Goal: Task Accomplishment & Management: Use online tool/utility

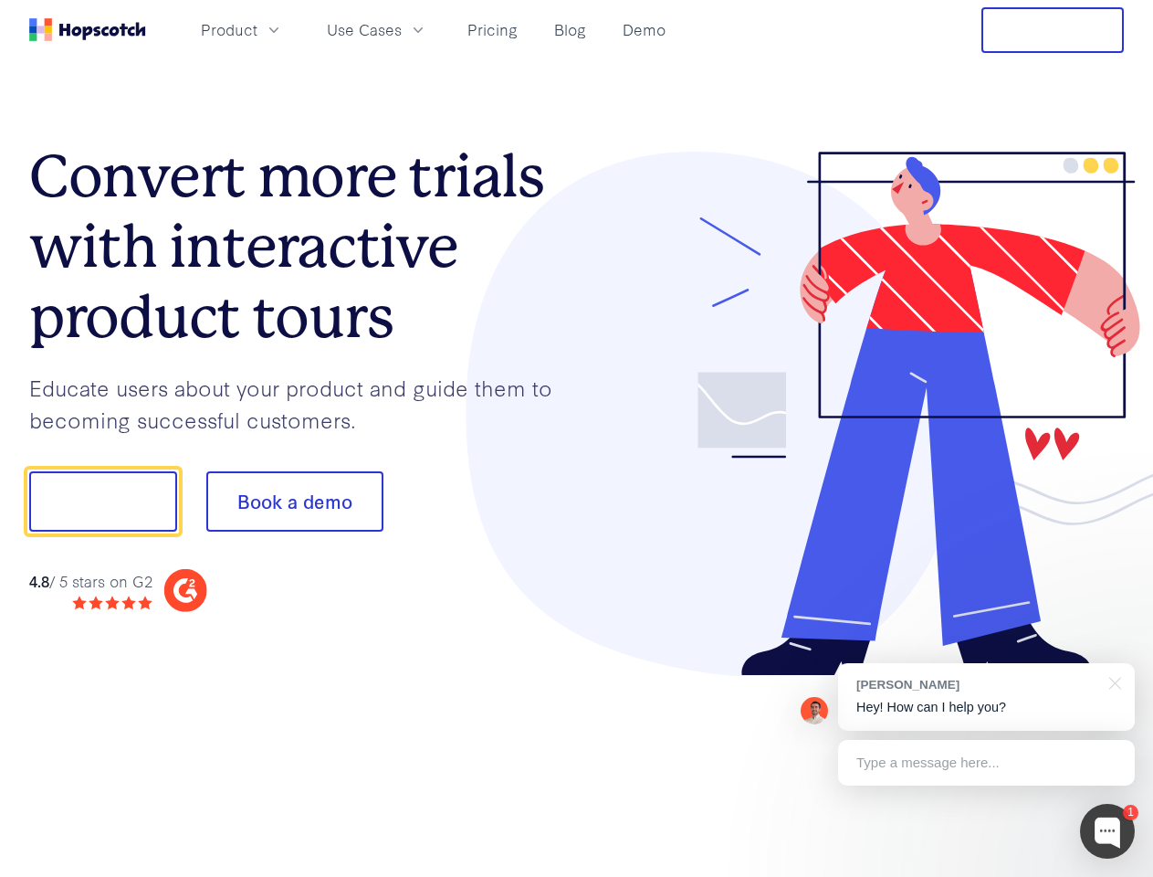
click at [577, 438] on div at bounding box center [851, 414] width 548 height 525
click at [258, 29] on span "Product" at bounding box center [229, 29] width 57 height 23
click at [402, 29] on span "Use Cases" at bounding box center [364, 29] width 75 height 23
click at [1053, 30] on button "Free Trial" at bounding box center [1053, 30] width 142 height 46
click at [102, 501] on button "Show me!" at bounding box center [103, 501] width 148 height 60
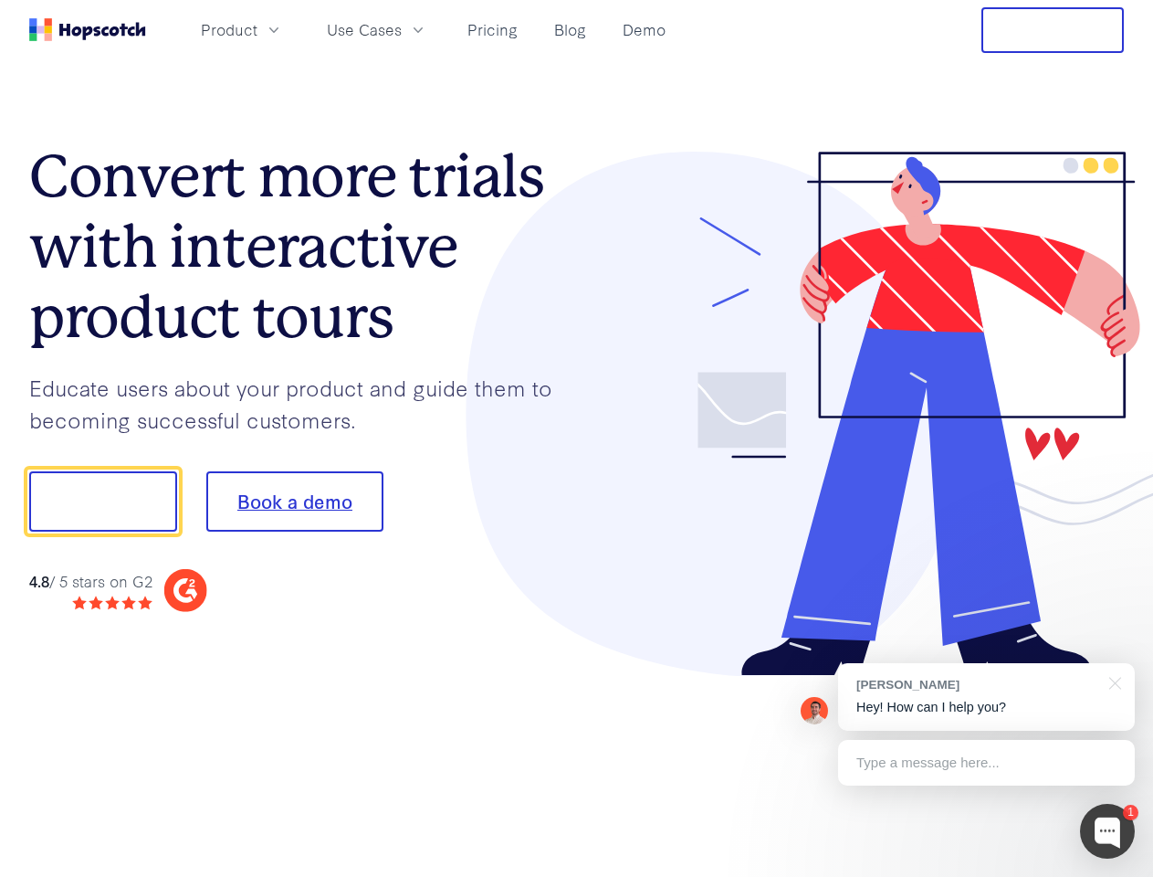
click at [294, 501] on button "Book a demo" at bounding box center [294, 501] width 177 height 60
click at [1108, 831] on div at bounding box center [1107, 831] width 55 height 55
click at [986, 697] on div "[PERSON_NAME] Hey! How can I help you?" at bounding box center [986, 697] width 297 height 68
click at [1112, 681] on div at bounding box center [964, 499] width 342 height 609
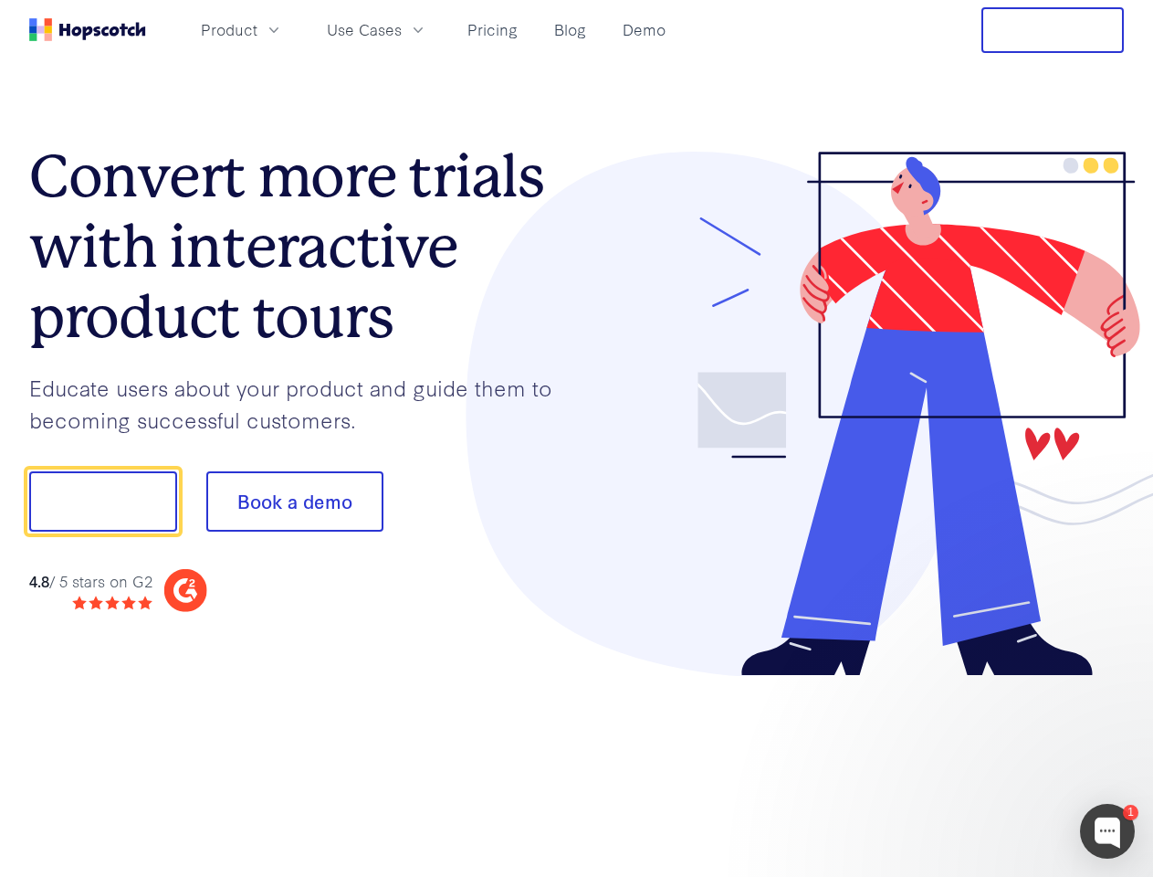
click at [986, 763] on div at bounding box center [964, 621] width 342 height 364
